Goal: Task Accomplishment & Management: Manage account settings

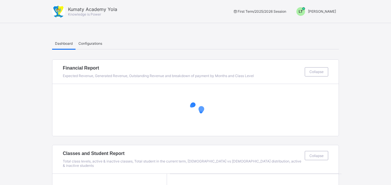
click at [305, 11] on div "LT" at bounding box center [300, 11] width 9 height 9
click at [313, 22] on span "Switch to Admin View" at bounding box center [314, 24] width 44 height 7
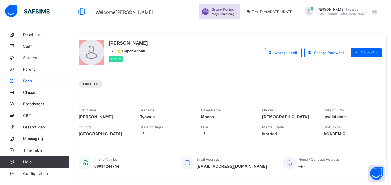
click at [27, 79] on span "Fees" at bounding box center [46, 81] width 46 height 5
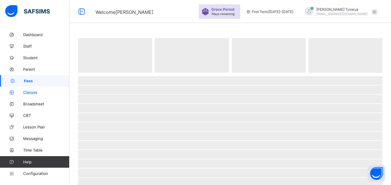
click at [27, 93] on span "Classes" at bounding box center [46, 92] width 46 height 5
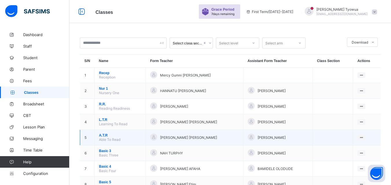
click at [105, 137] on span "A.T.R" at bounding box center [120, 136] width 42 height 4
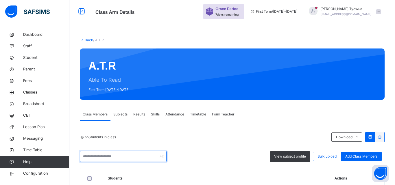
click at [115, 156] on input "text" at bounding box center [123, 156] width 87 height 11
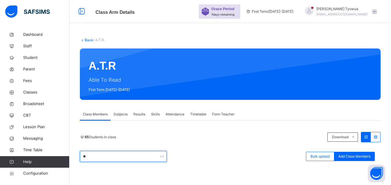
type input "*"
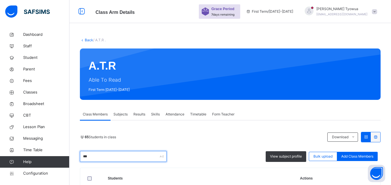
type input "***"
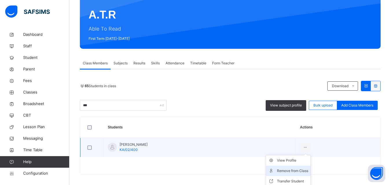
click at [287, 171] on div "Remove from Class" at bounding box center [292, 171] width 31 height 6
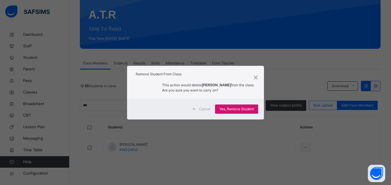
click at [238, 111] on span "Yes, Remove Student" at bounding box center [236, 109] width 34 height 5
click at [236, 110] on span "Yes, Remove Student" at bounding box center [236, 109] width 34 height 5
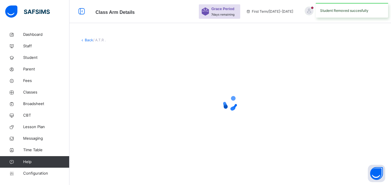
scroll to position [0, 0]
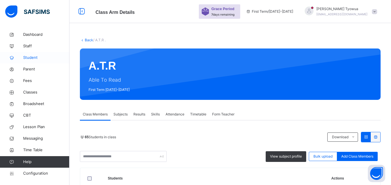
click at [32, 57] on span "Student" at bounding box center [46, 58] width 46 height 6
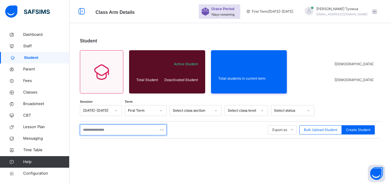
click at [120, 130] on input "text" at bounding box center [123, 130] width 87 height 11
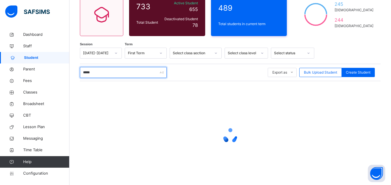
scroll to position [58, 0]
type input "****"
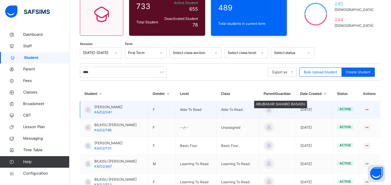
click at [273, 114] on div at bounding box center [268, 110] width 9 height 9
